Goal: Navigation & Orientation: Find specific page/section

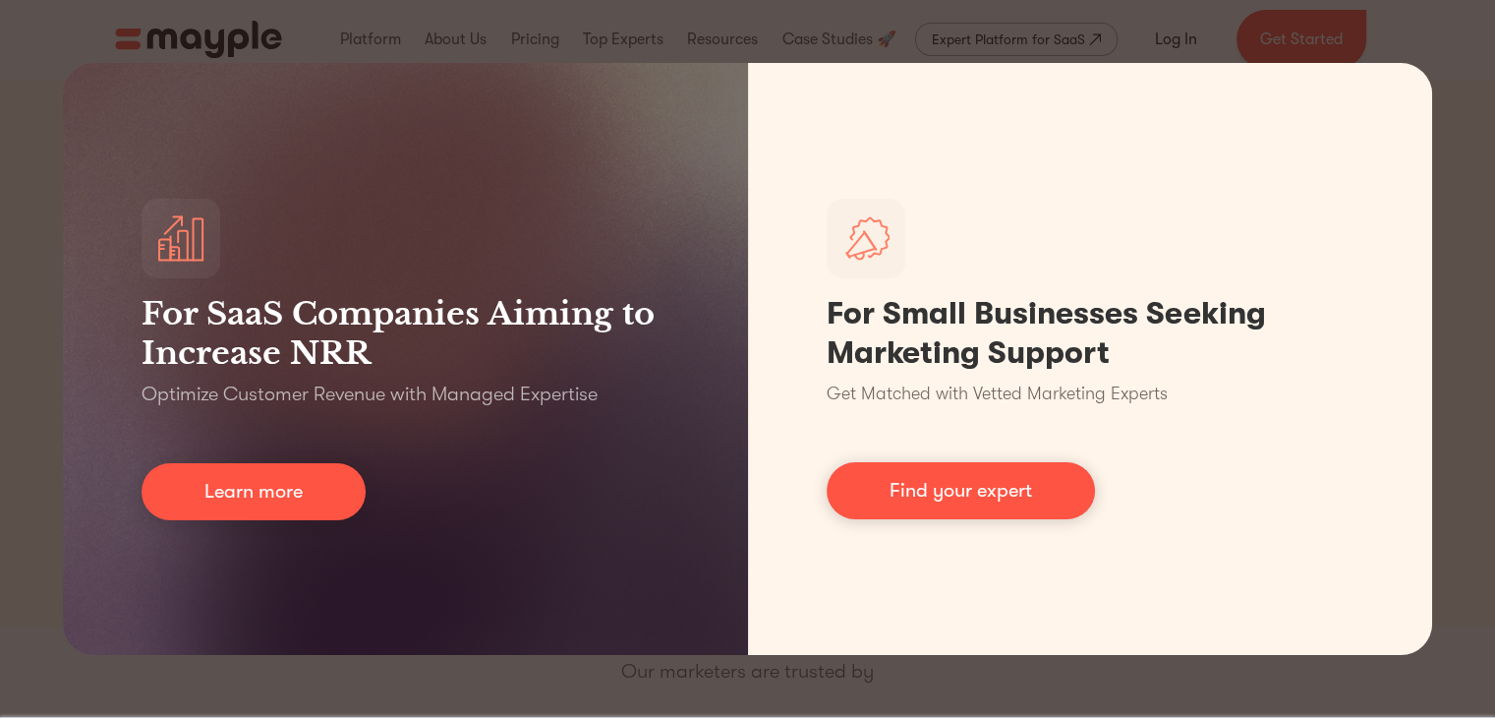
click at [499, 705] on div "For SaaS Companies Aiming to Increase NRR Optimize Customer Revenue with Manage…" at bounding box center [747, 359] width 1495 height 718
click at [543, 686] on div "For SaaS Companies Aiming to Increase NRR Optimize Customer Revenue with Manage…" at bounding box center [747, 359] width 1495 height 718
click at [1437, 29] on div "For SaaS Companies Aiming to Increase NRR Optimize Customer Revenue with Manage…" at bounding box center [747, 359] width 1495 height 718
click at [1293, 26] on div "For SaaS Companies Aiming to Increase NRR Optimize Customer Revenue with Manage…" at bounding box center [747, 359] width 1495 height 718
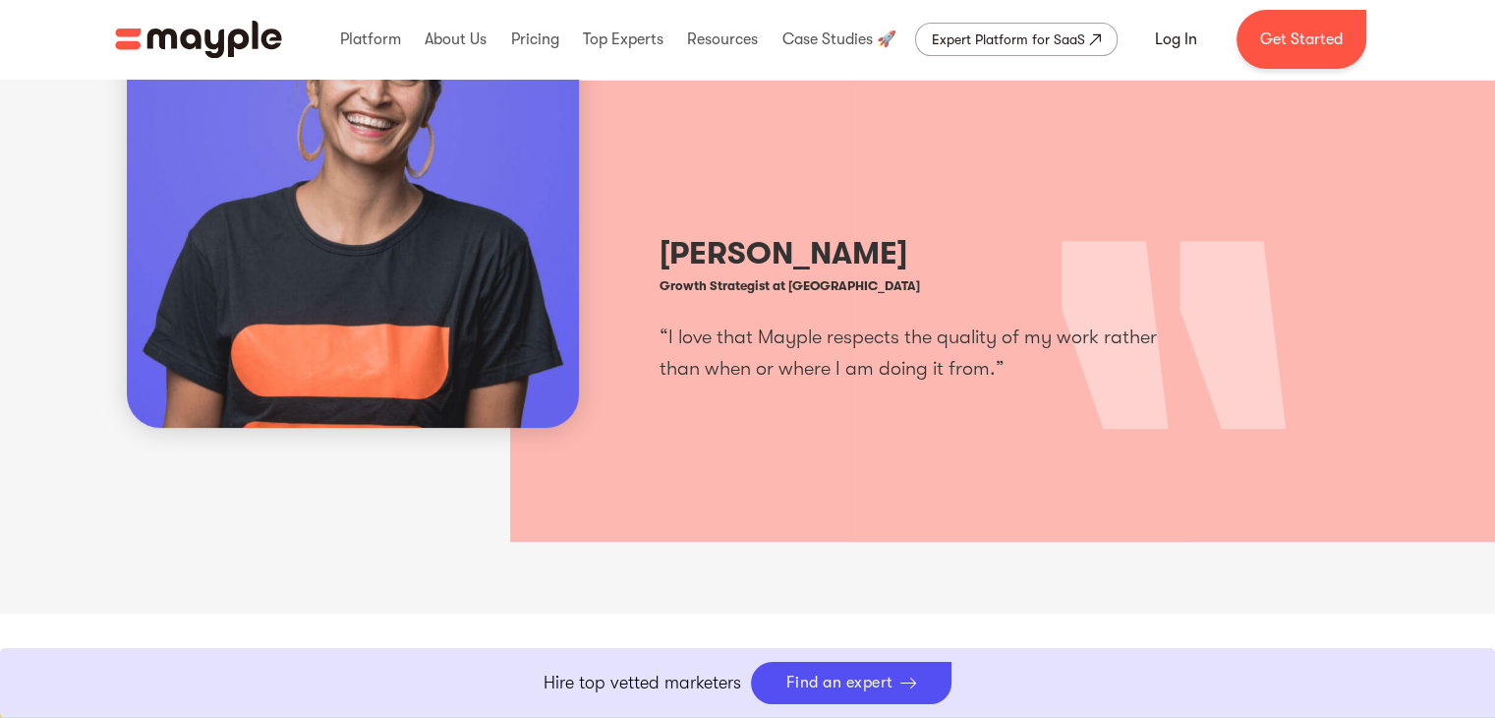
scroll to position [703, 0]
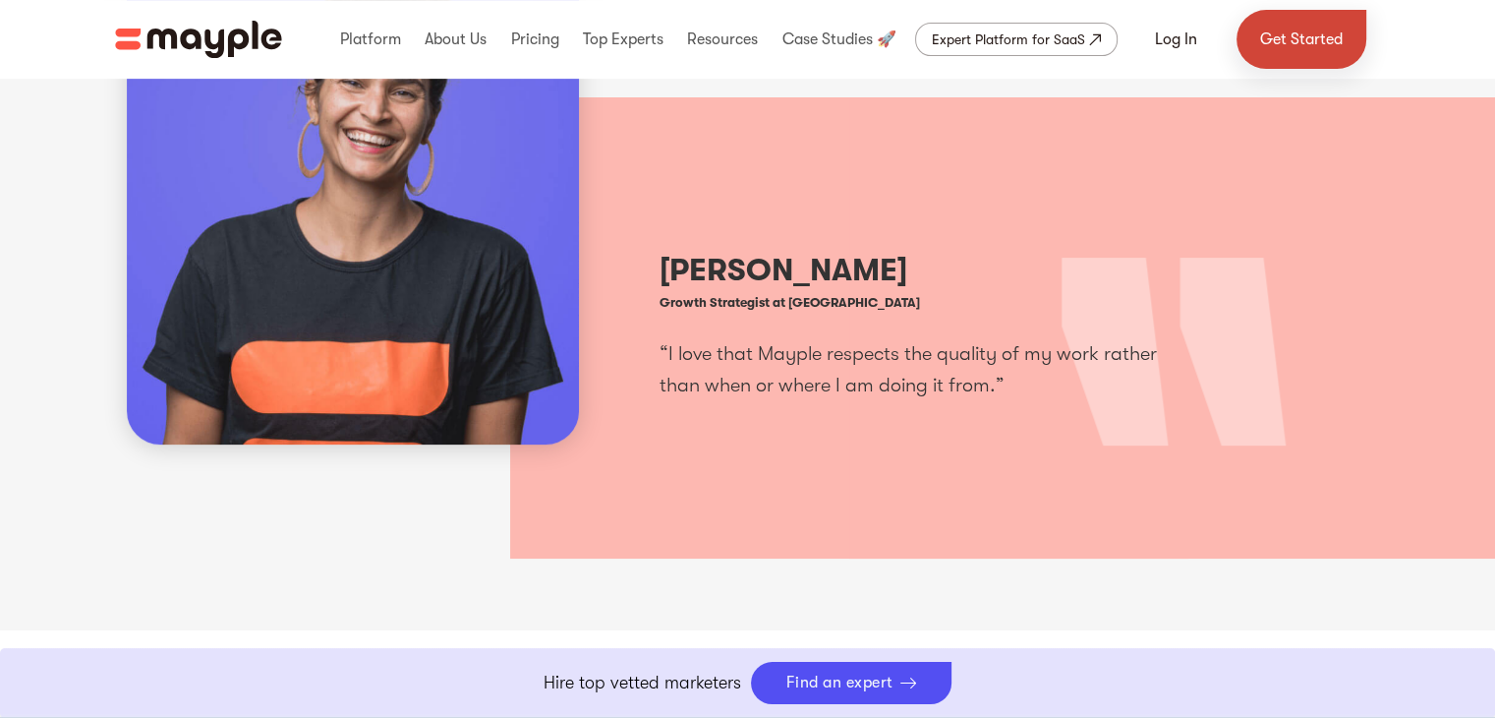
click at [1320, 35] on link "Get Started" at bounding box center [1302, 39] width 130 height 59
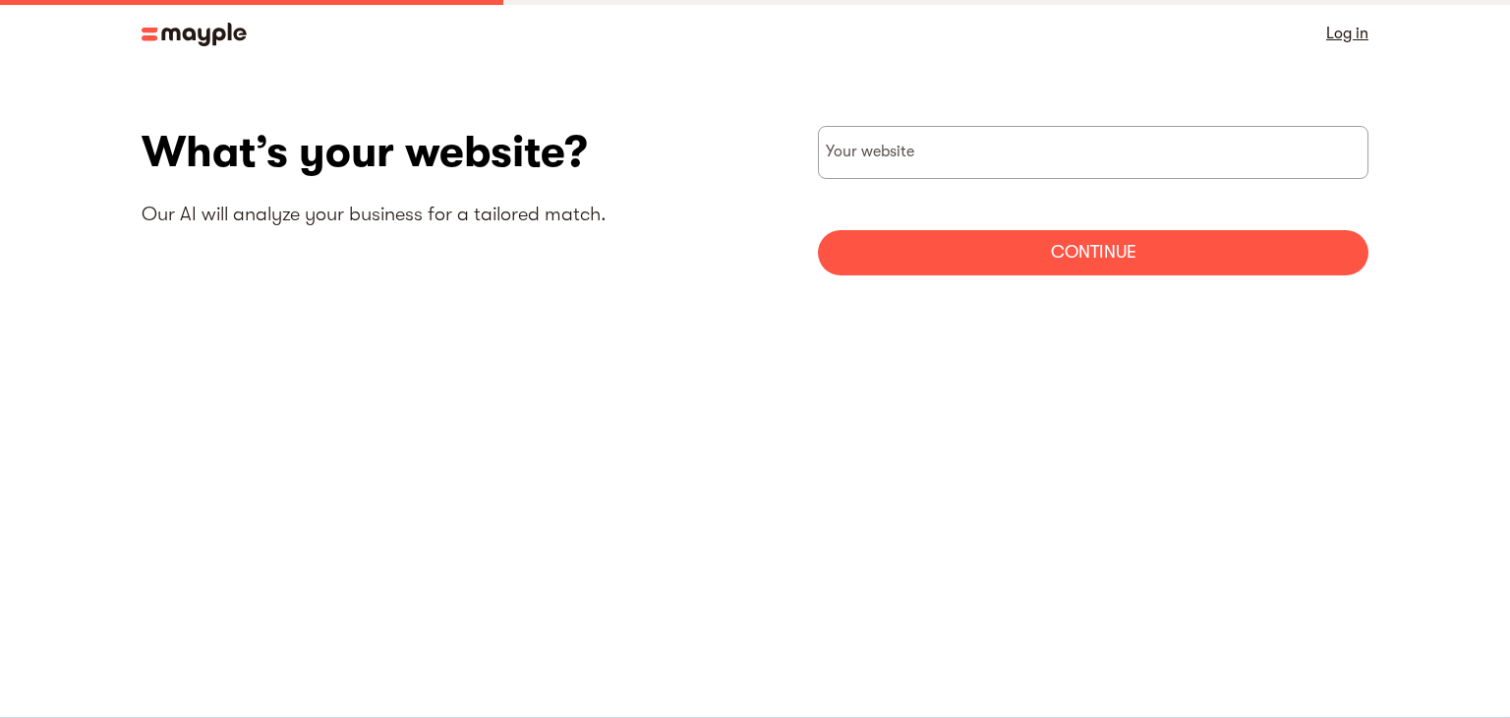
click at [149, 39] on img at bounding box center [194, 35] width 105 height 24
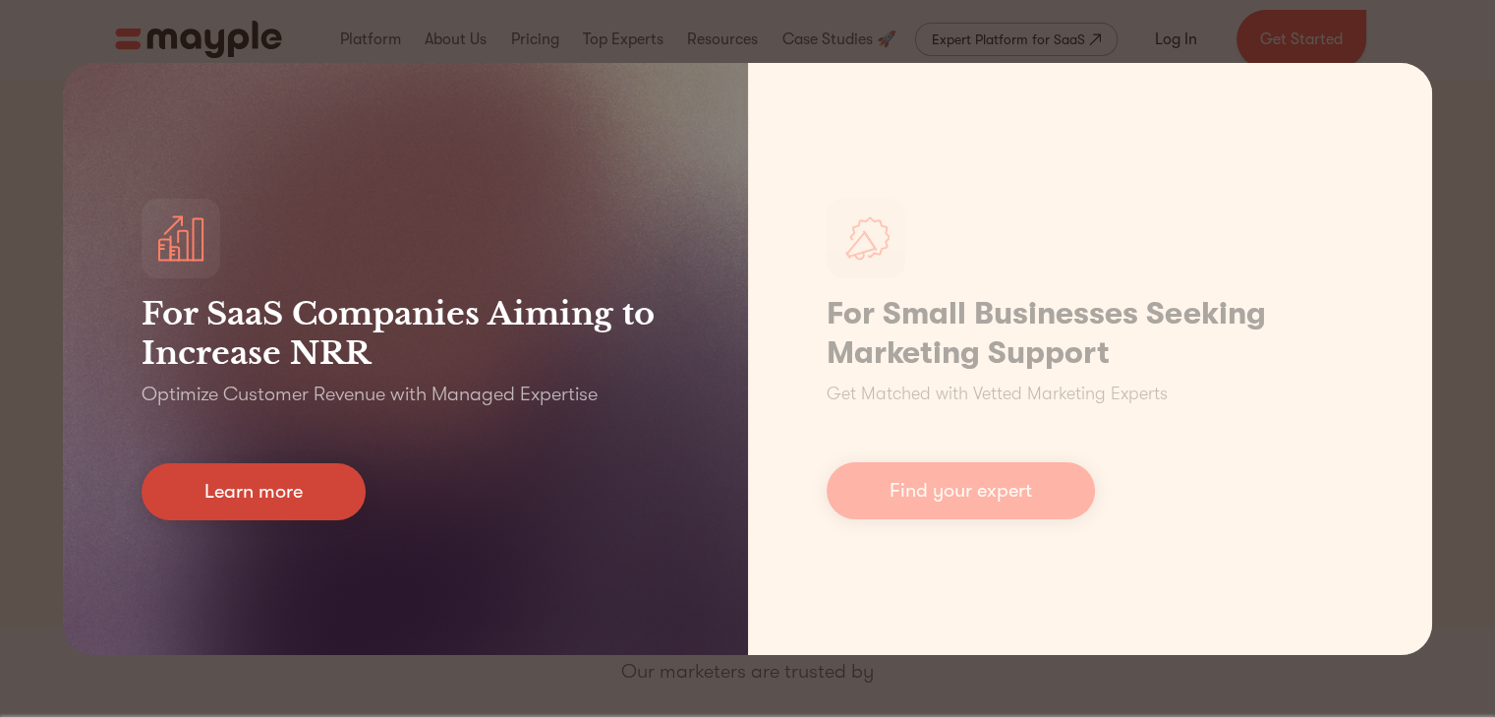
click at [272, 487] on link "Learn more" at bounding box center [254, 491] width 224 height 57
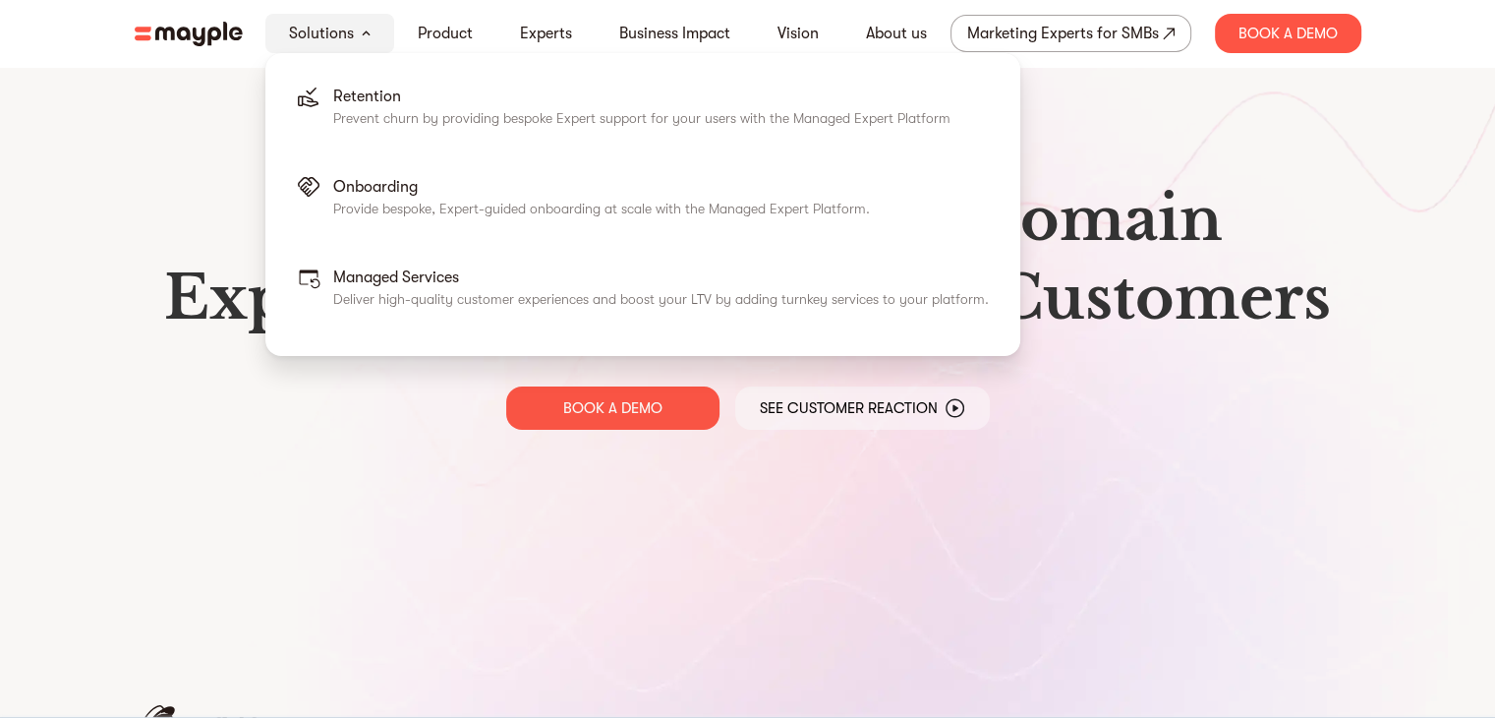
click at [342, 44] on link "Solutions" at bounding box center [321, 34] width 65 height 24
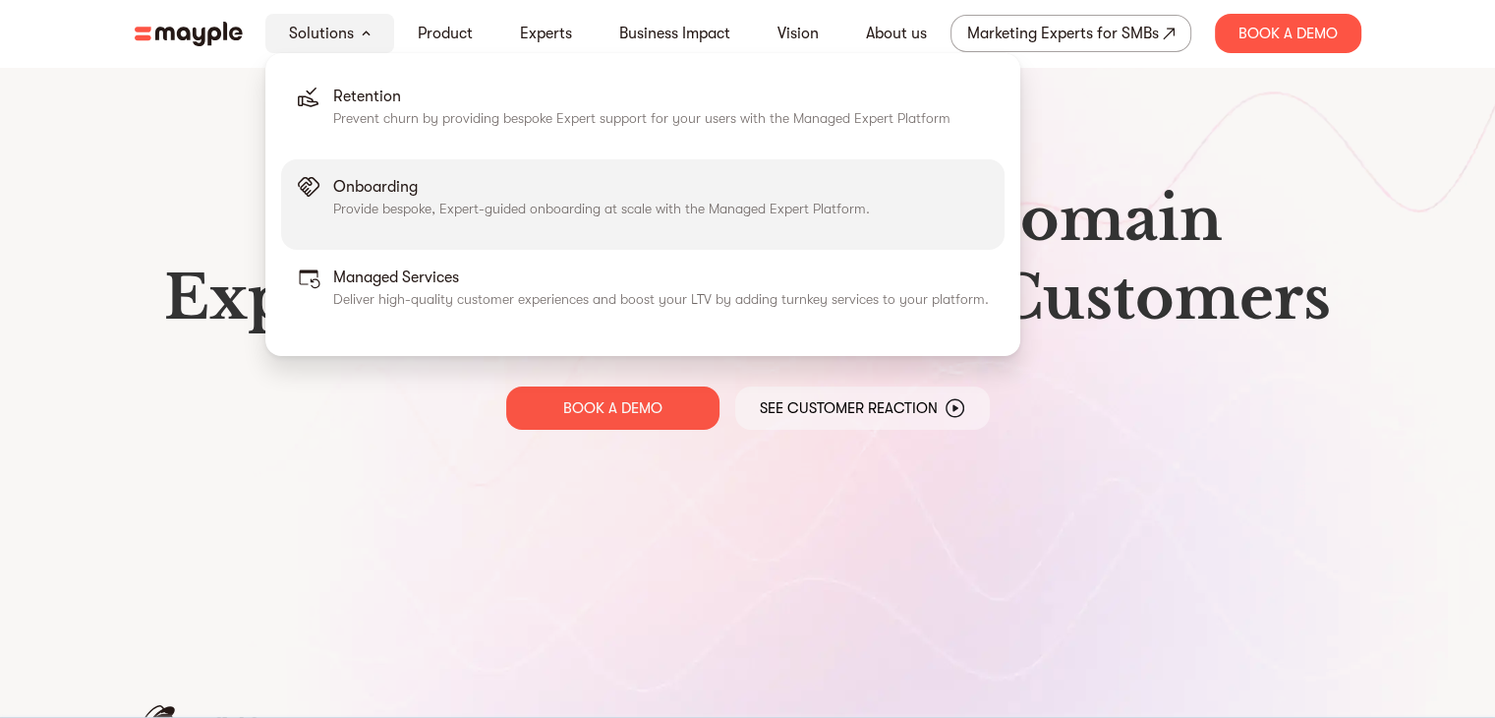
click at [492, 214] on p "Provide bespoke, Expert-guided onboarding at scale with the Managed Expert Plat…" at bounding box center [601, 209] width 537 height 20
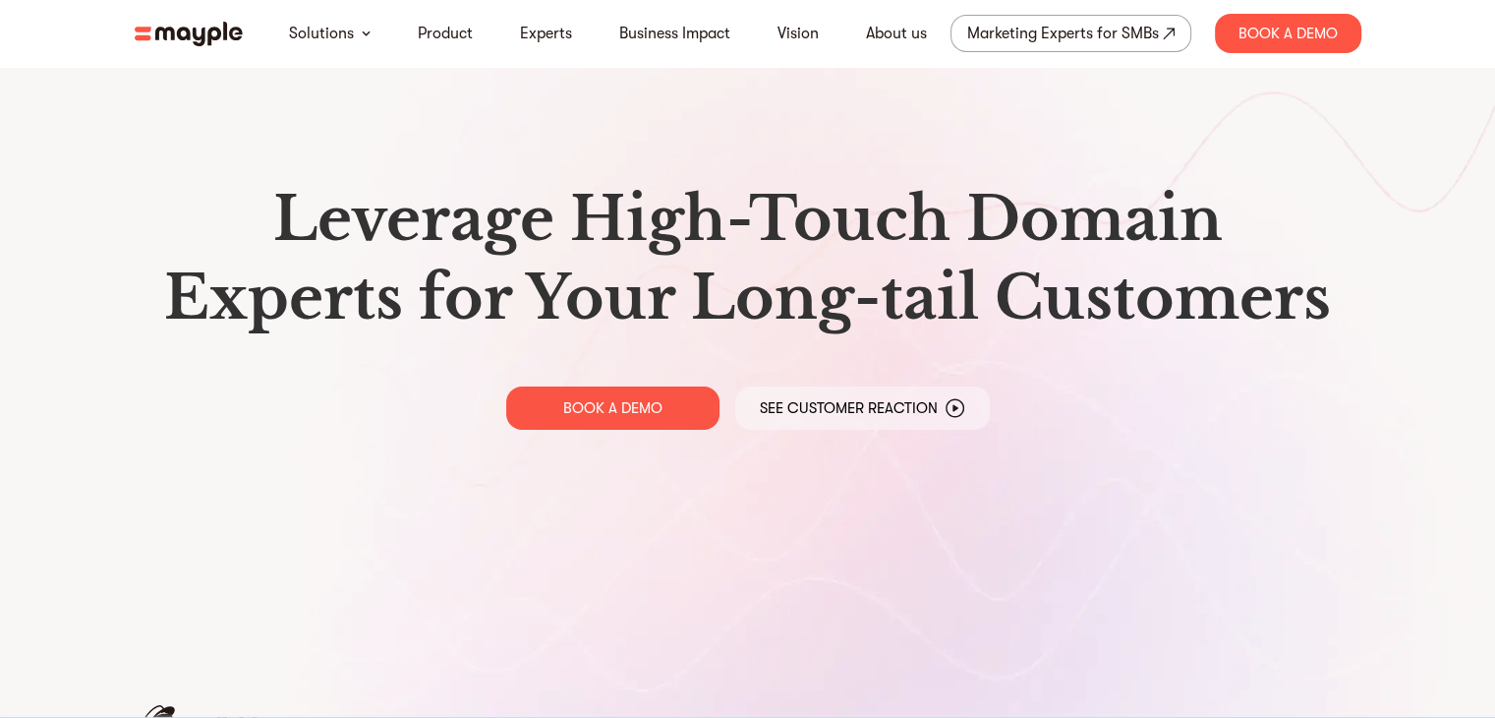
click at [204, 46] on nav "Solutions Product Experts Business Impact Vision About us Marketing Experts for…" at bounding box center [748, 33] width 1258 height 67
click at [174, 30] on img at bounding box center [189, 34] width 108 height 25
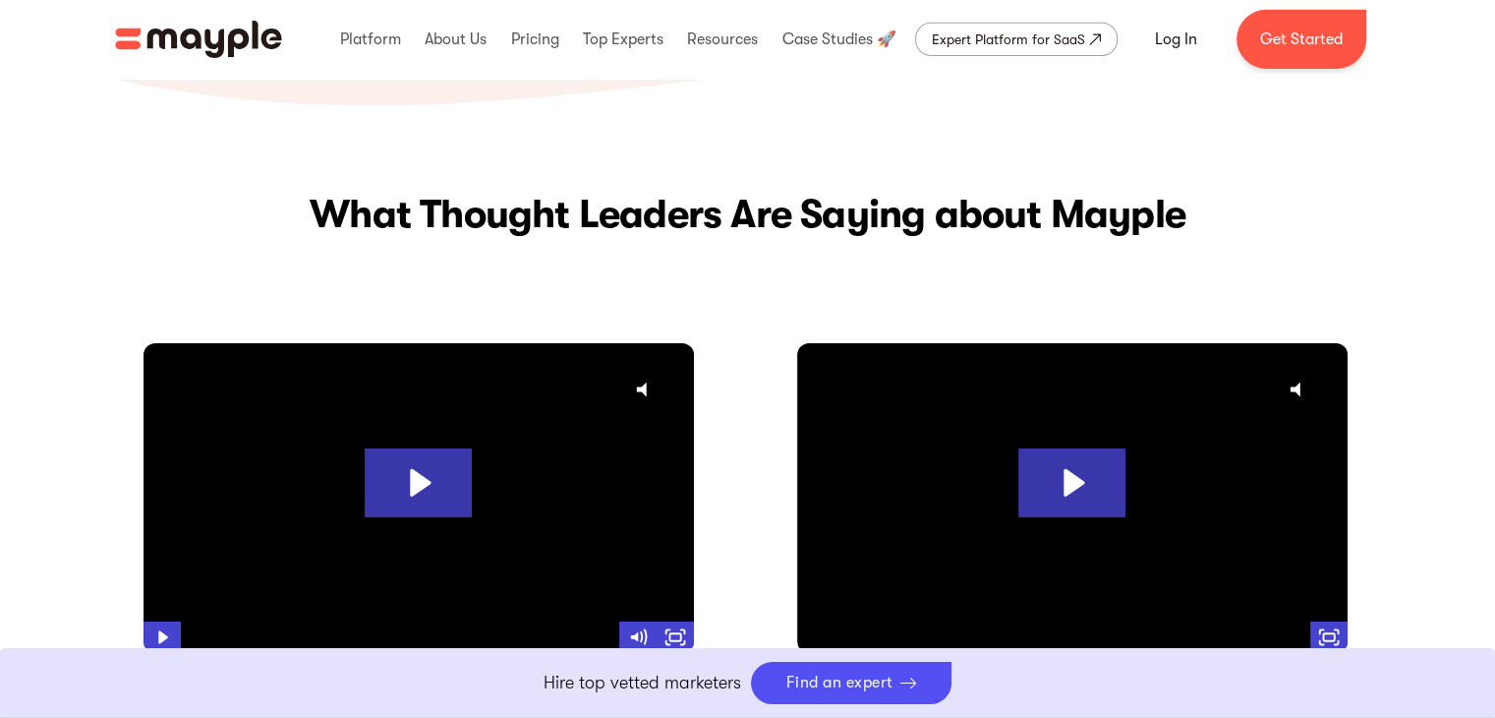
scroll to position [6401, 0]
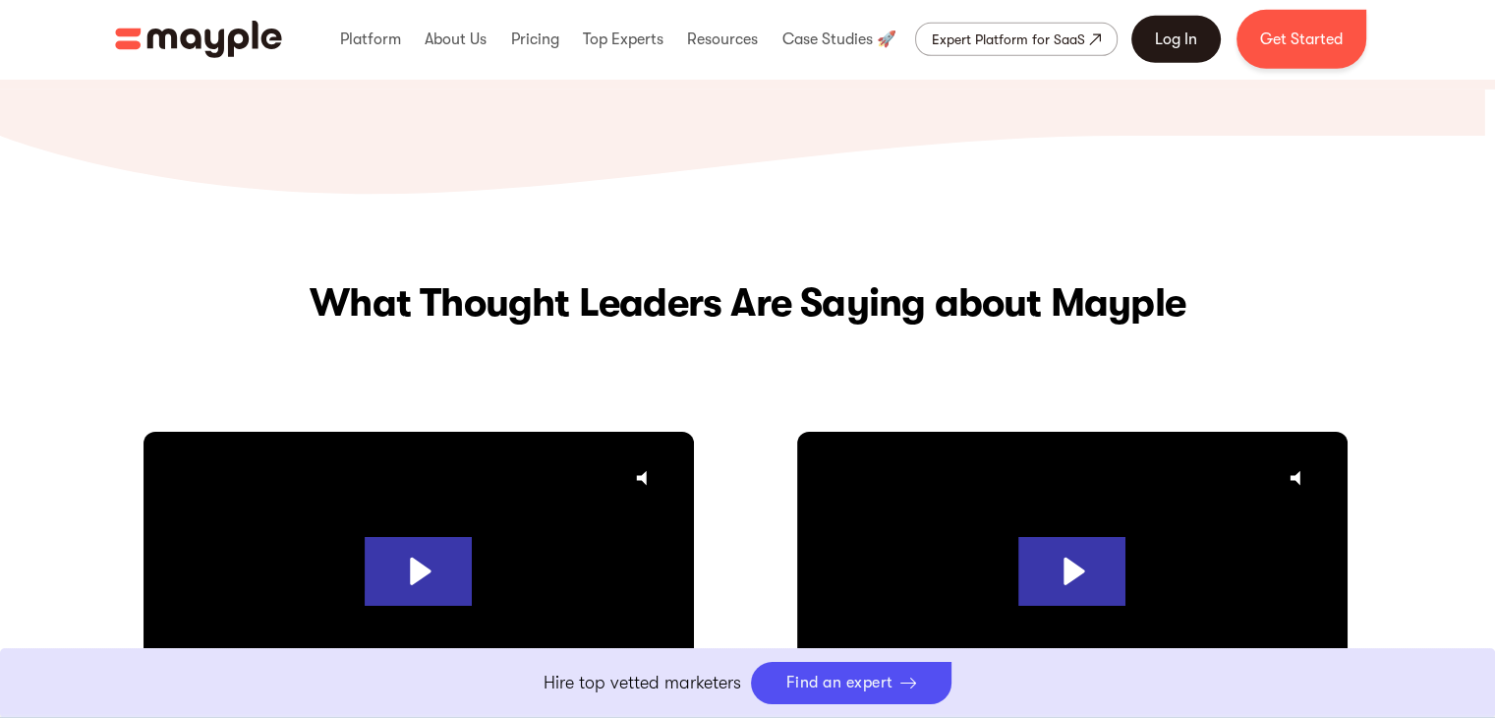
click at [1178, 49] on link "Log In" at bounding box center [1176, 39] width 89 height 47
